Goal: Entertainment & Leisure: Consume media (video, audio)

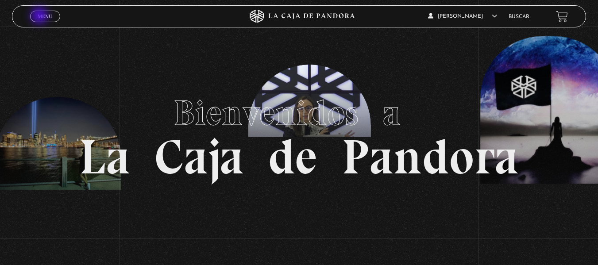
click at [40, 16] on span "Menu" at bounding box center [45, 16] width 15 height 5
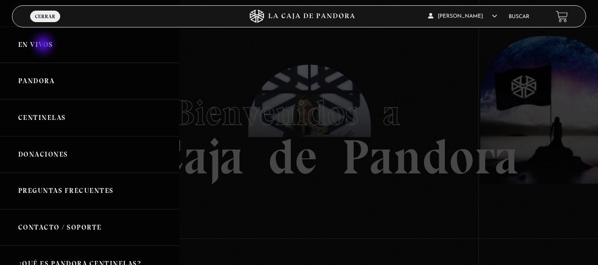
click at [44, 45] on link "En vivos" at bounding box center [89, 45] width 179 height 37
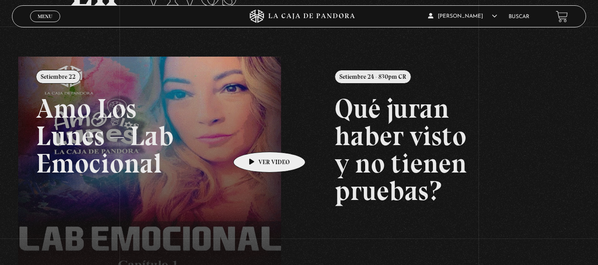
scroll to position [88, 0]
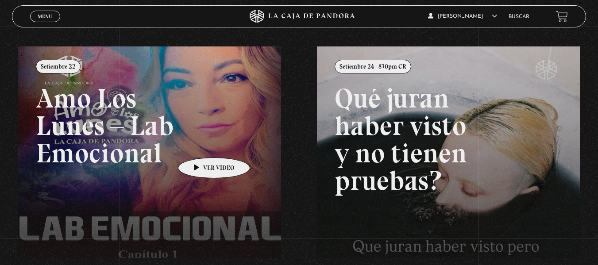
click at [190, 136] on link at bounding box center [317, 178] width 598 height 265
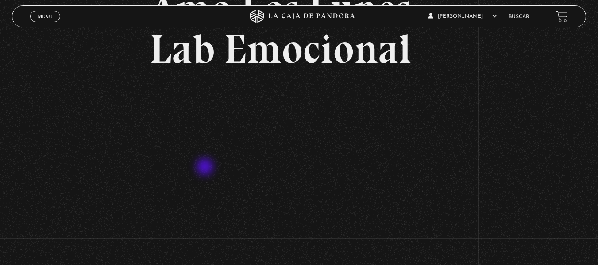
scroll to position [88, 0]
